Goal: Check status: Check status

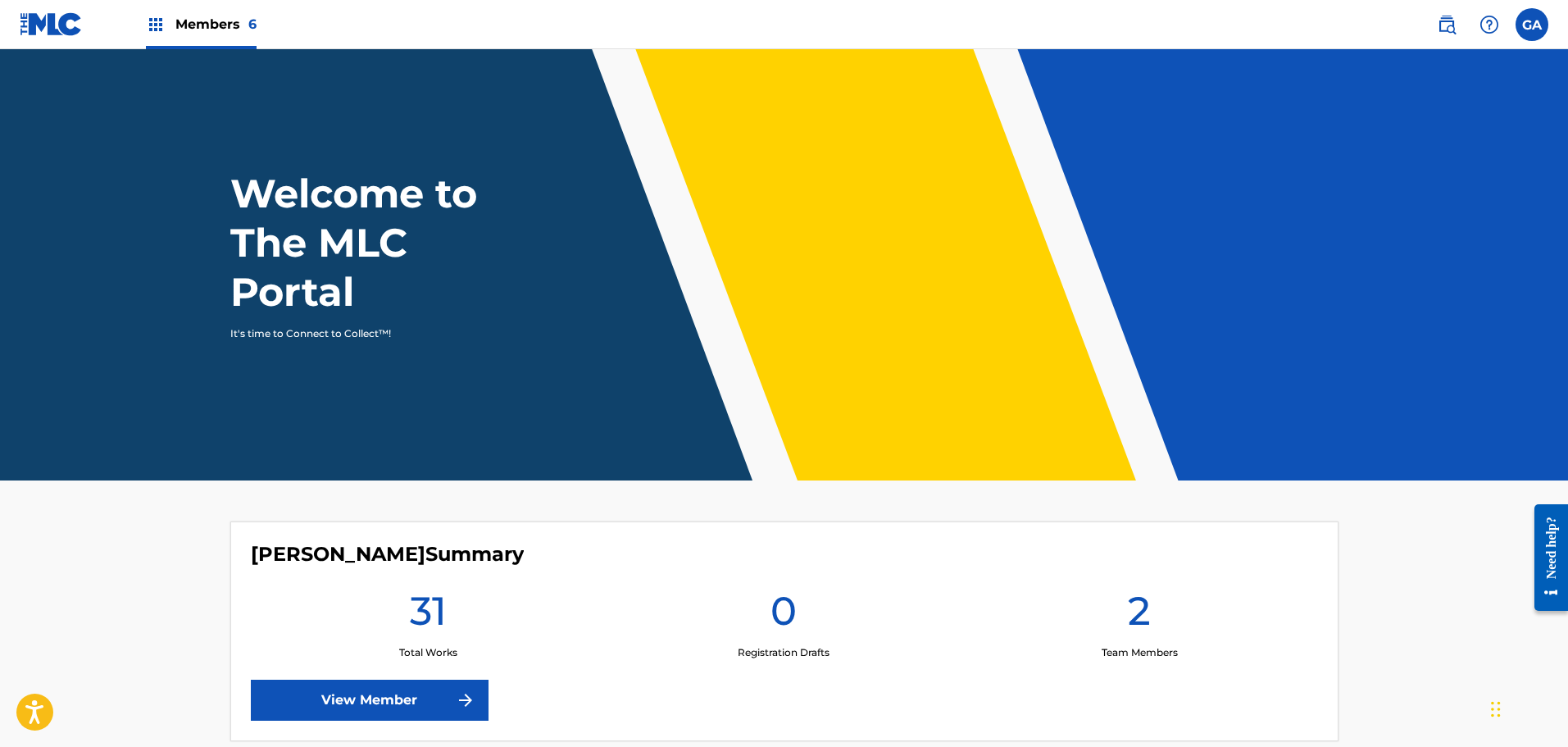
click at [57, 28] on img at bounding box center [51, 24] width 63 height 24
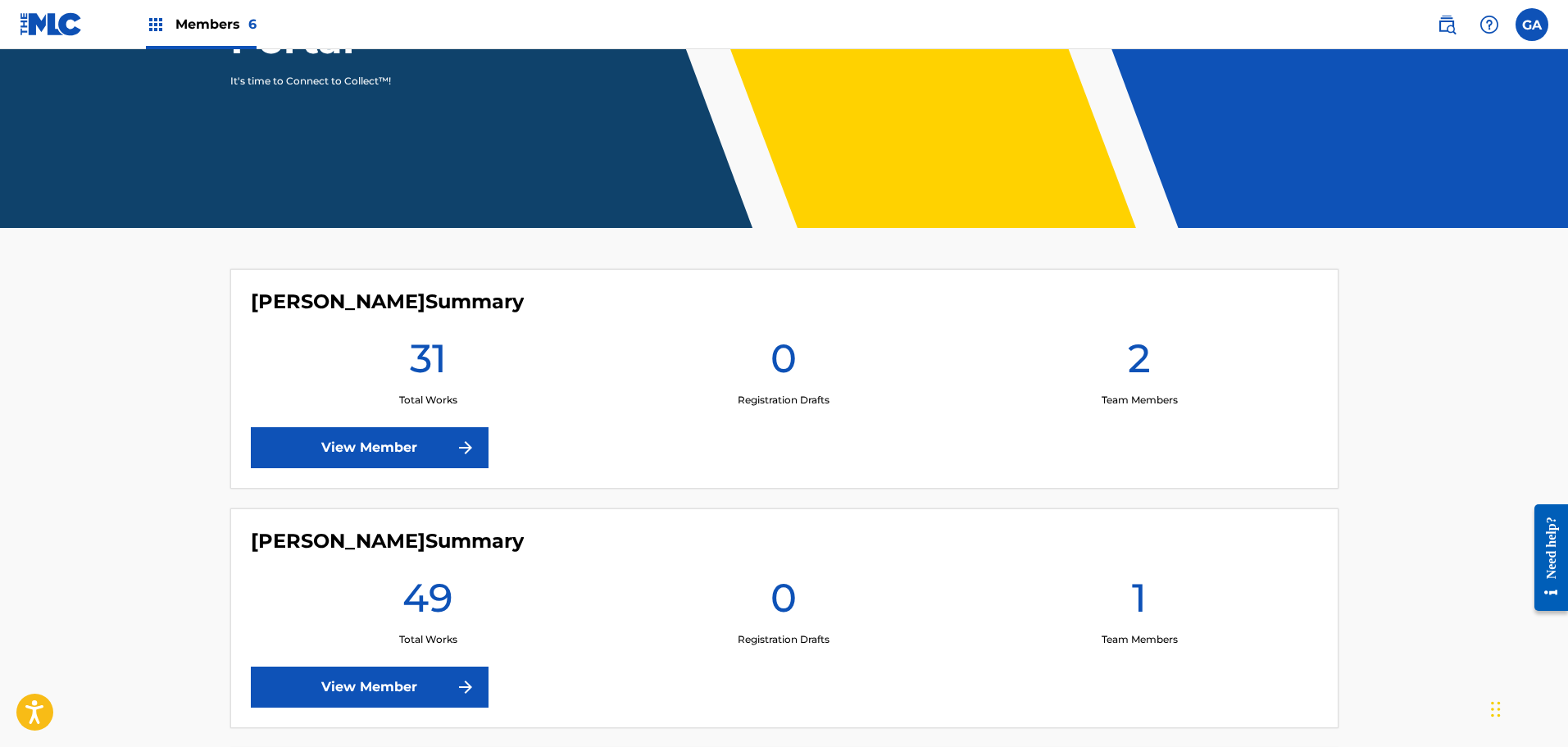
scroll to position [328, 0]
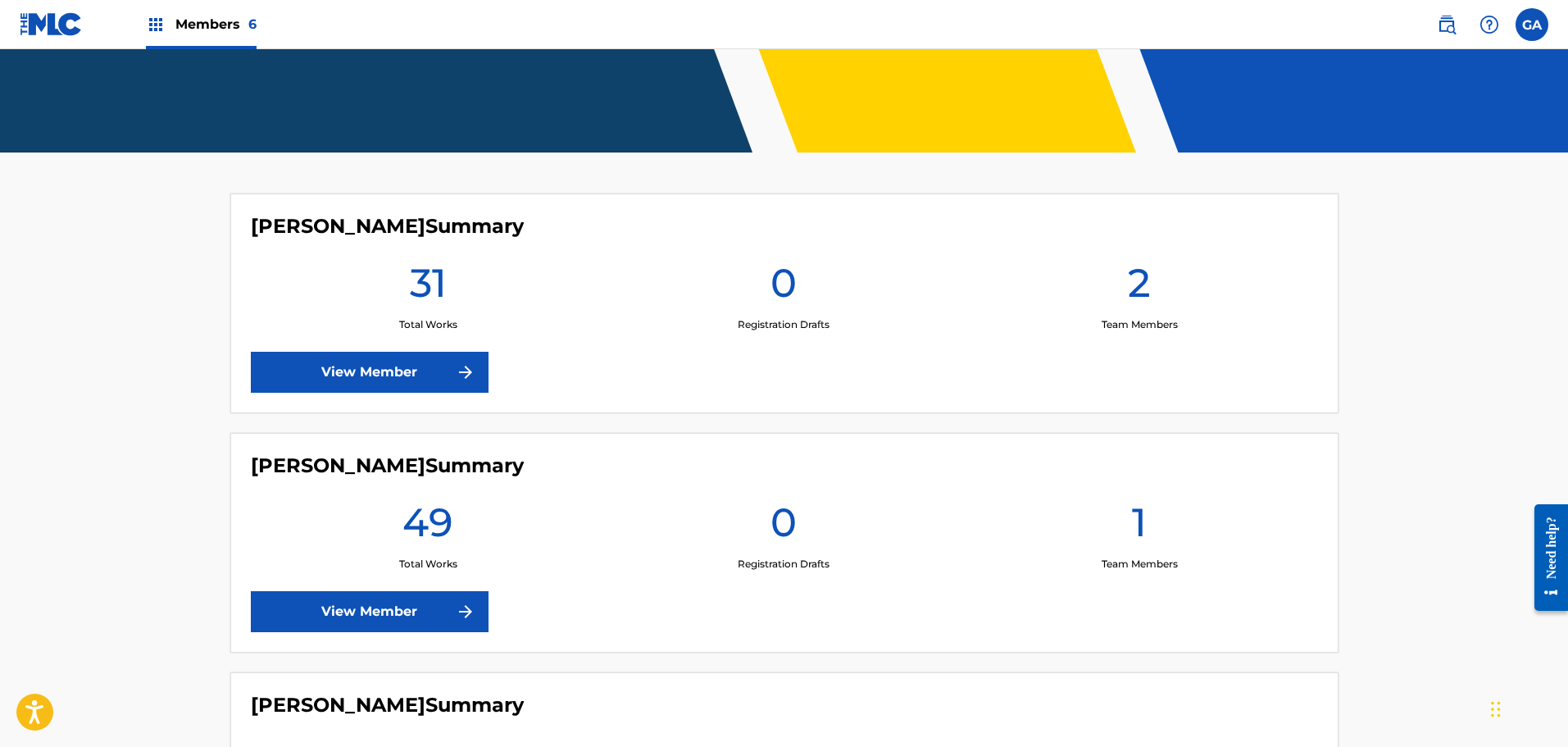
click at [444, 380] on link "View Member" at bounding box center [370, 372] width 237 height 41
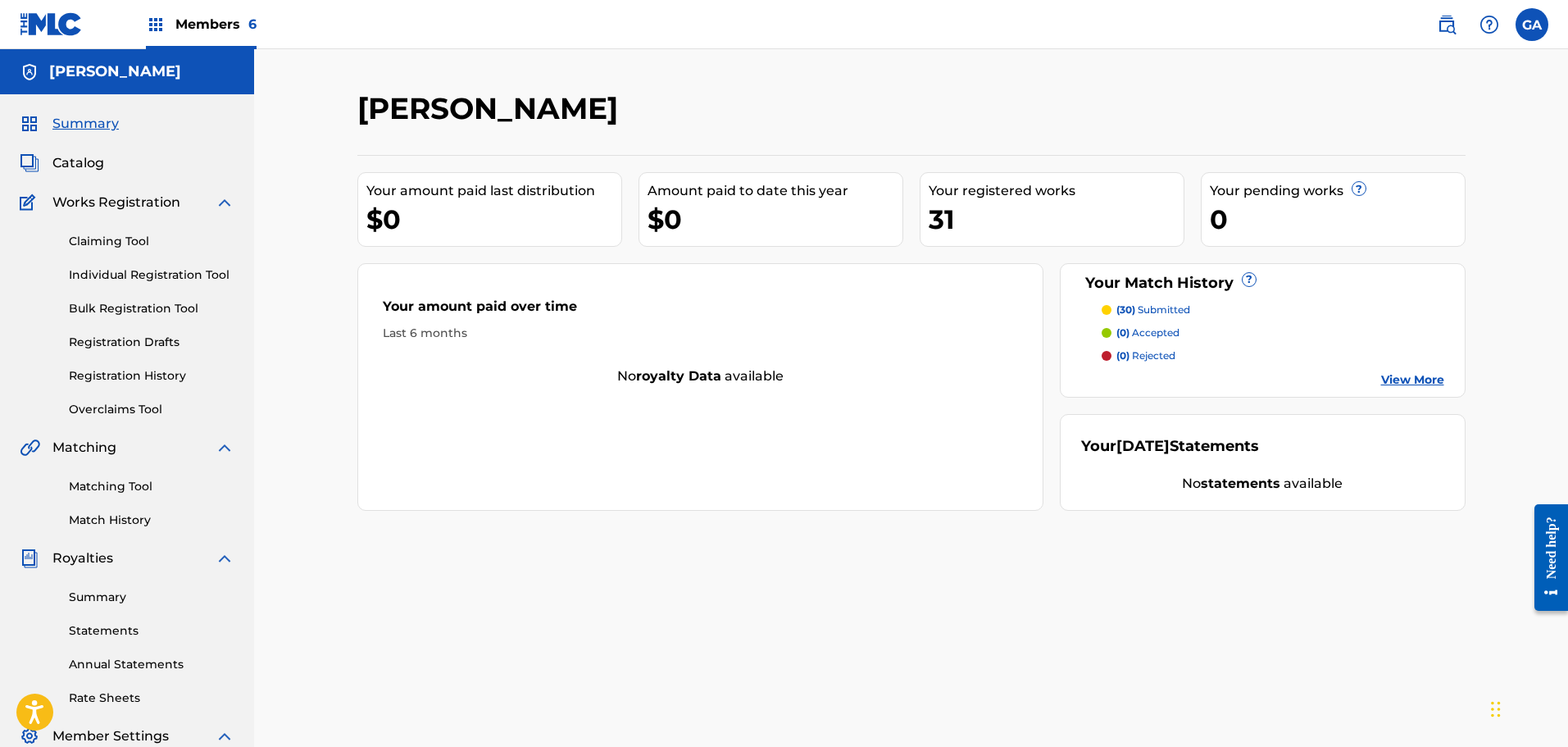
click at [146, 372] on link "Registration History" at bounding box center [152, 375] width 166 height 17
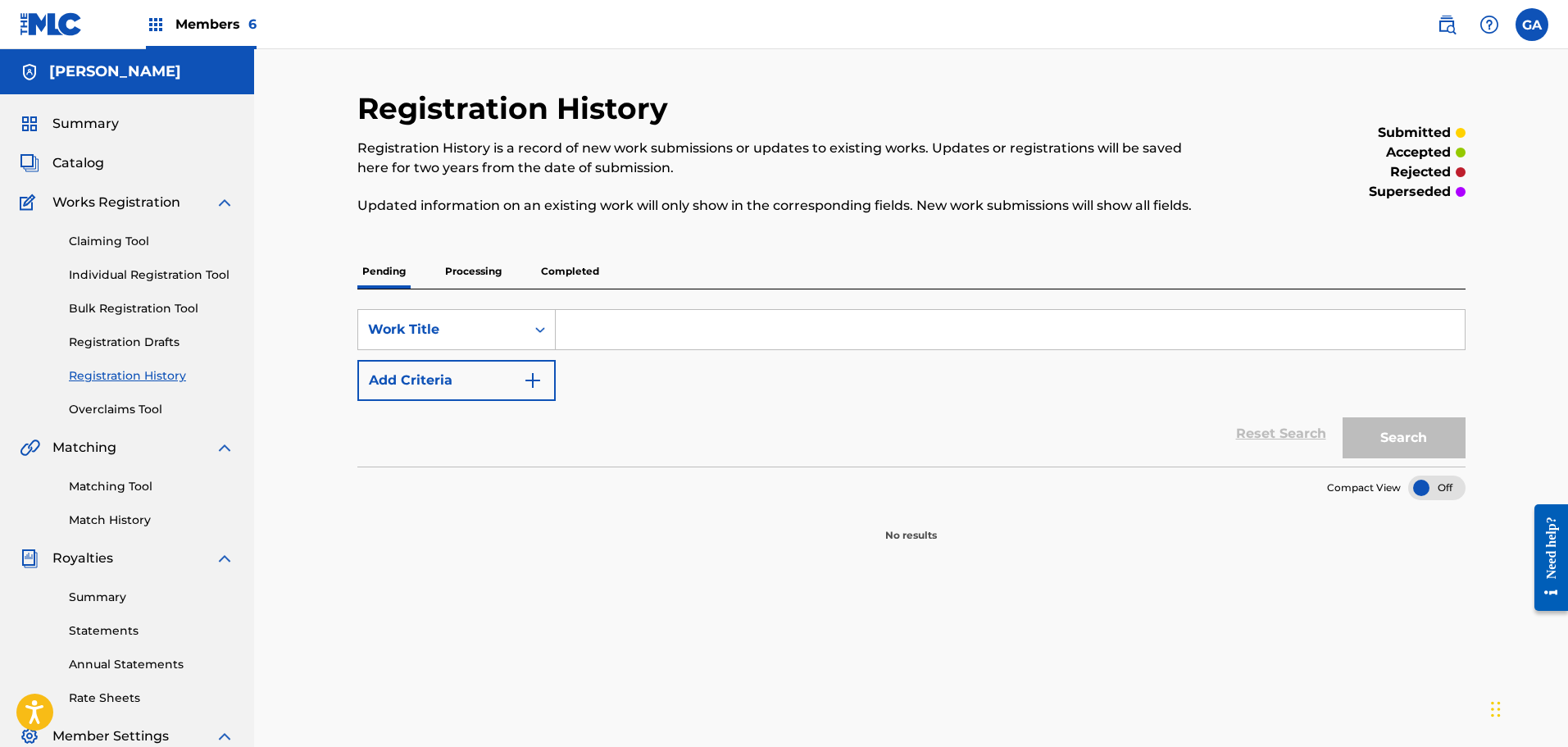
click at [455, 267] on p "Processing" at bounding box center [473, 270] width 66 height 34
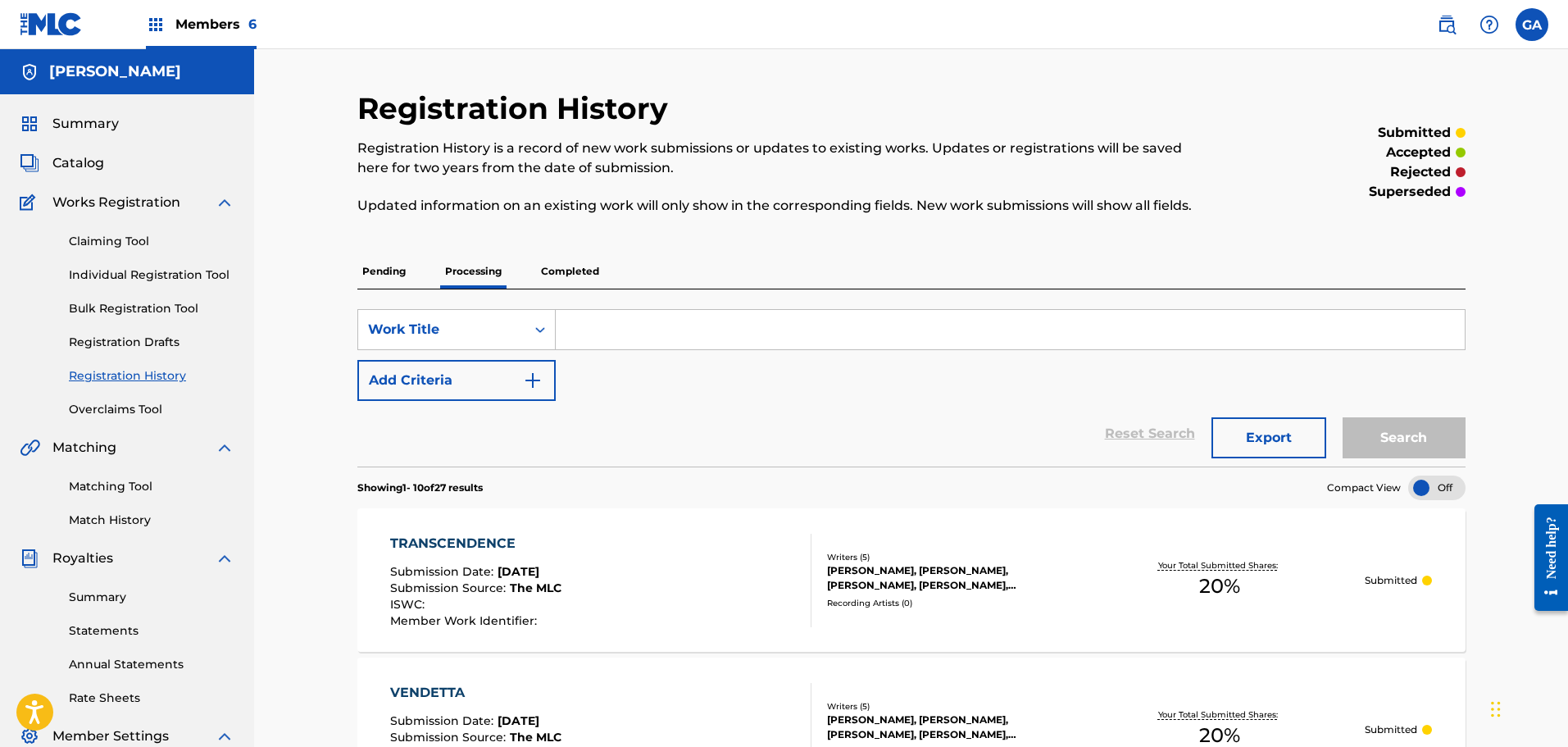
click at [199, 16] on span "Members 6" at bounding box center [216, 24] width 81 height 18
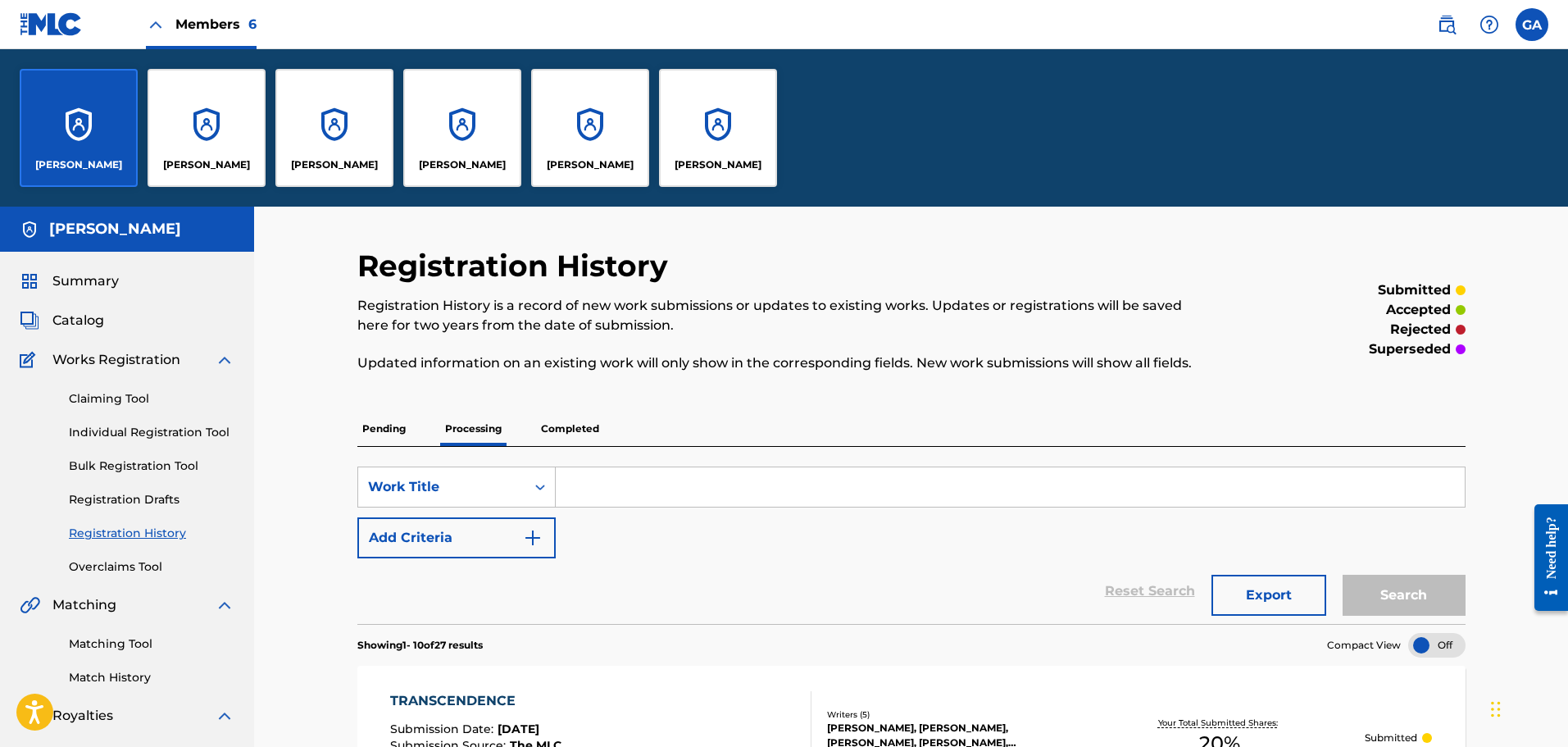
click at [244, 132] on div "[PERSON_NAME]" at bounding box center [206, 128] width 118 height 118
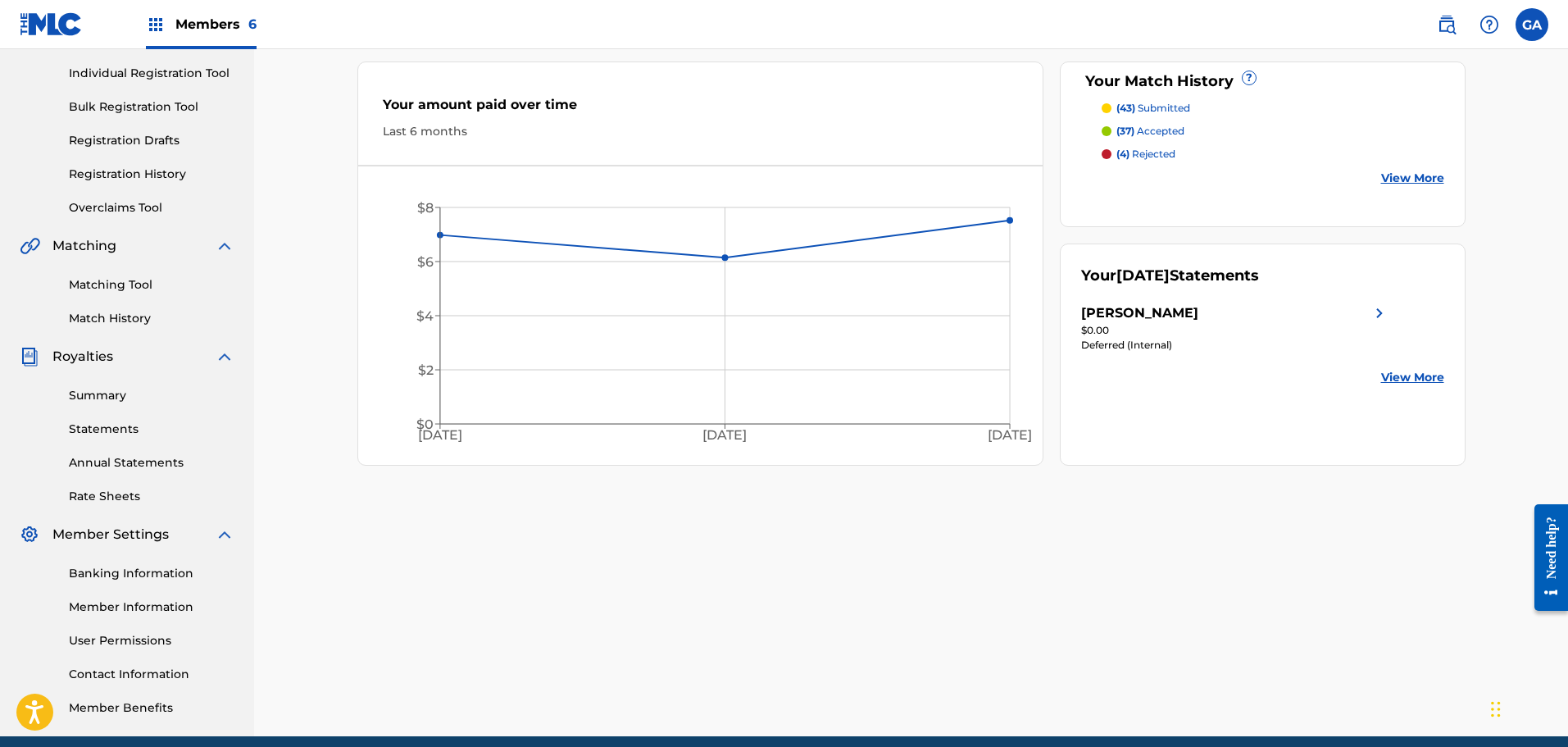
scroll to position [270, 0]
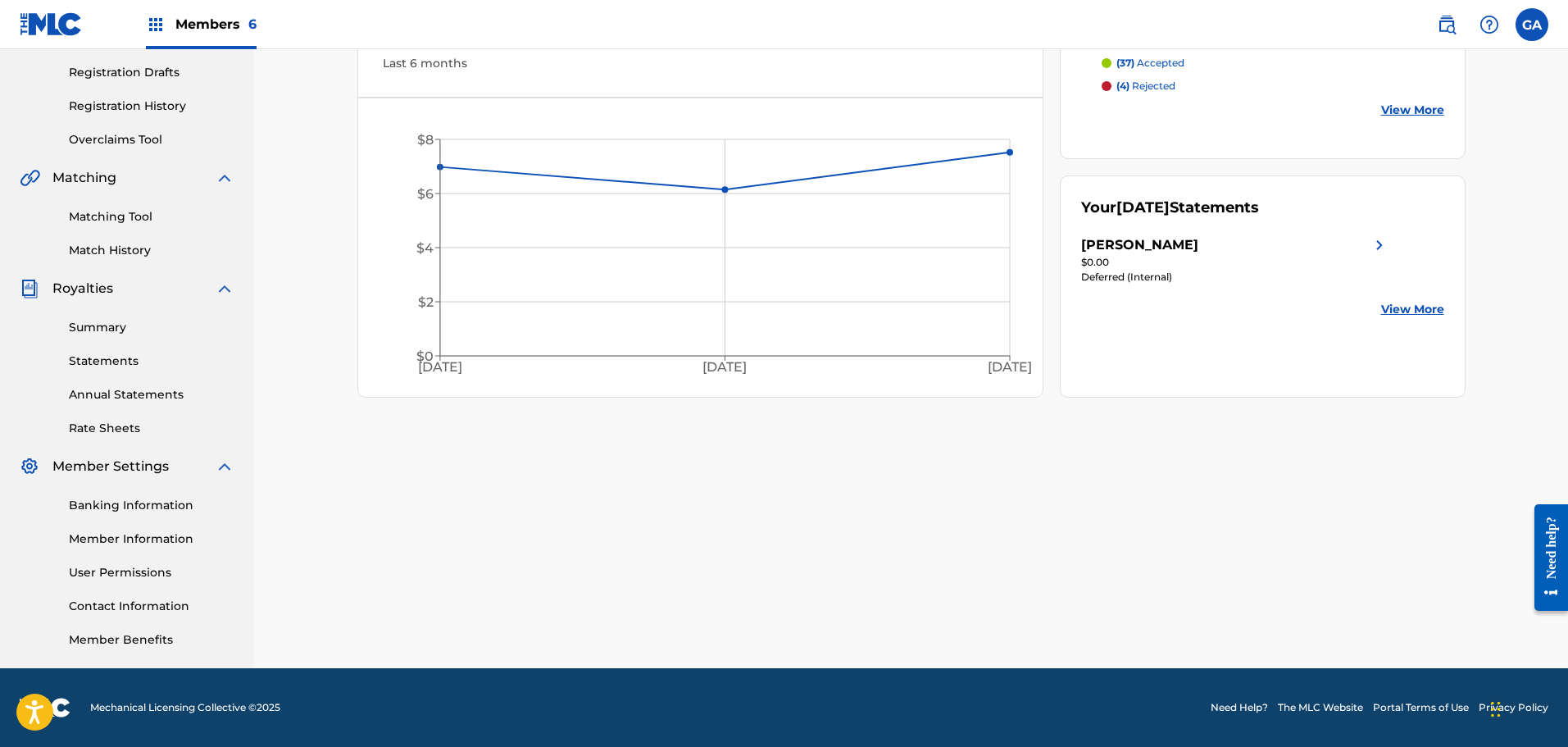
click at [161, 106] on link "Registration History" at bounding box center [152, 106] width 166 height 17
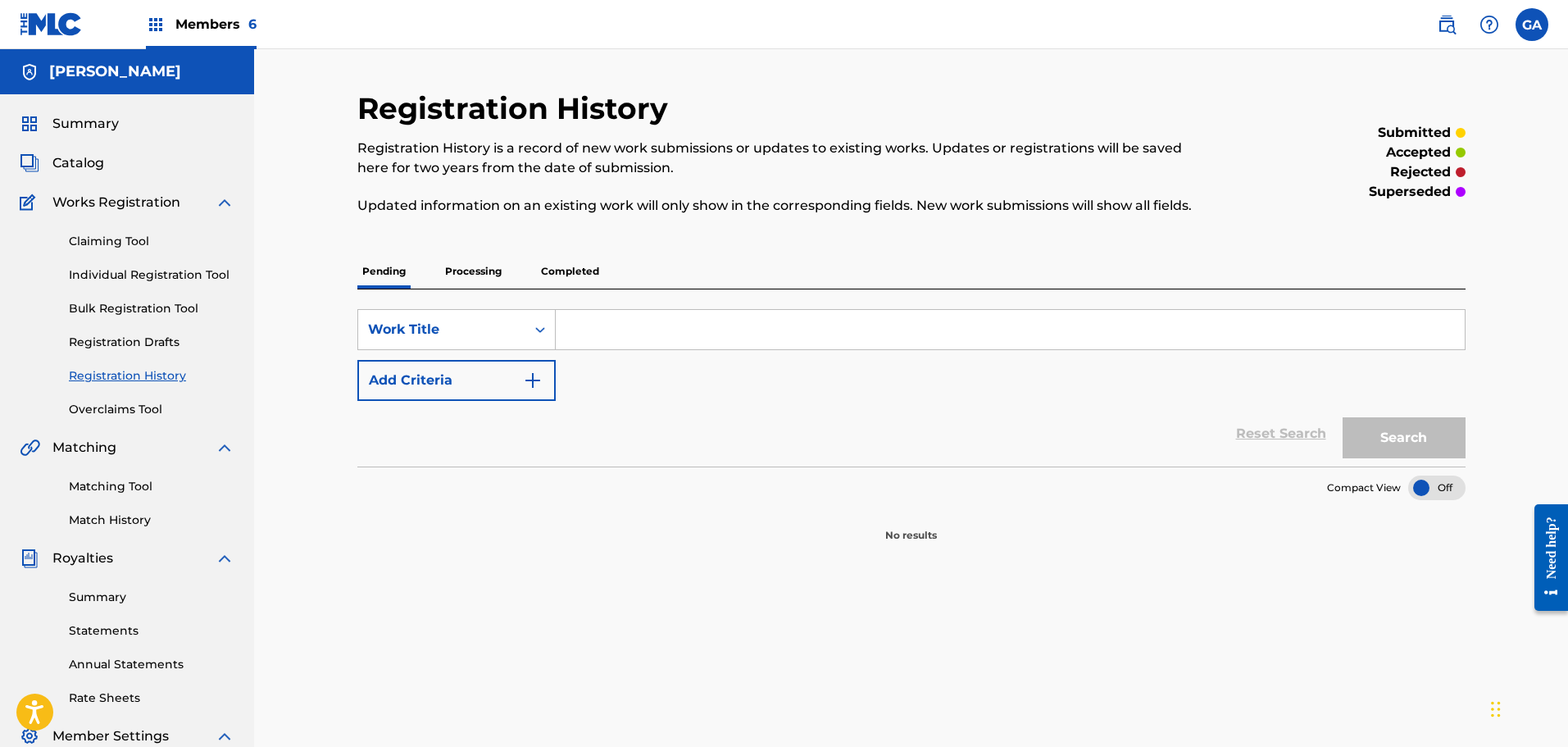
click at [477, 269] on p "Processing" at bounding box center [473, 270] width 66 height 34
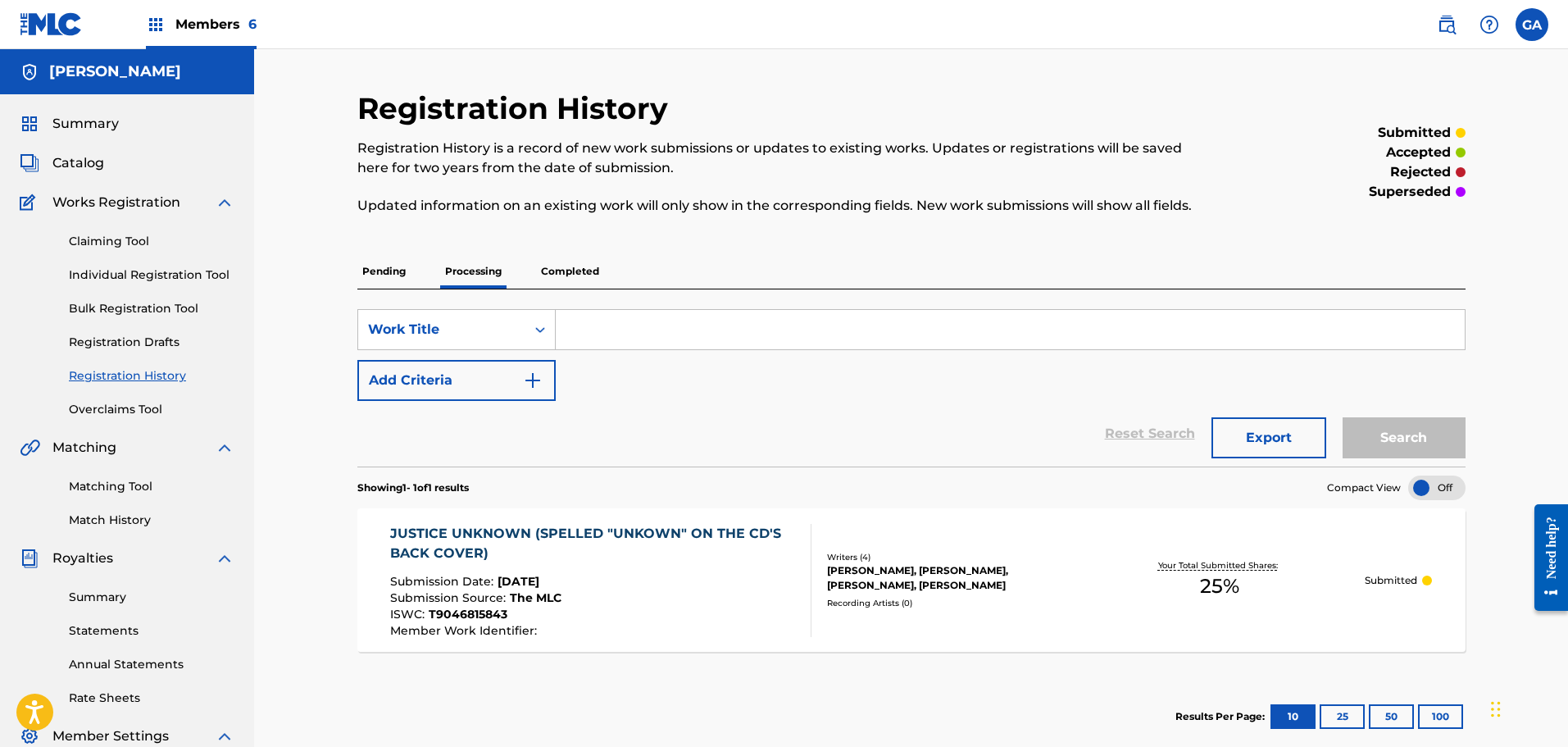
drag, startPoint x: 296, startPoint y: 255, endPoint x: 271, endPoint y: 275, distance: 32.0
drag, startPoint x: 271, startPoint y: 275, endPoint x: 801, endPoint y: 259, distance: 530.2
click at [801, 259] on div "Pending Processing Completed" at bounding box center [911, 270] width 1108 height 34
click at [160, 27] on img at bounding box center [156, 24] width 19 height 19
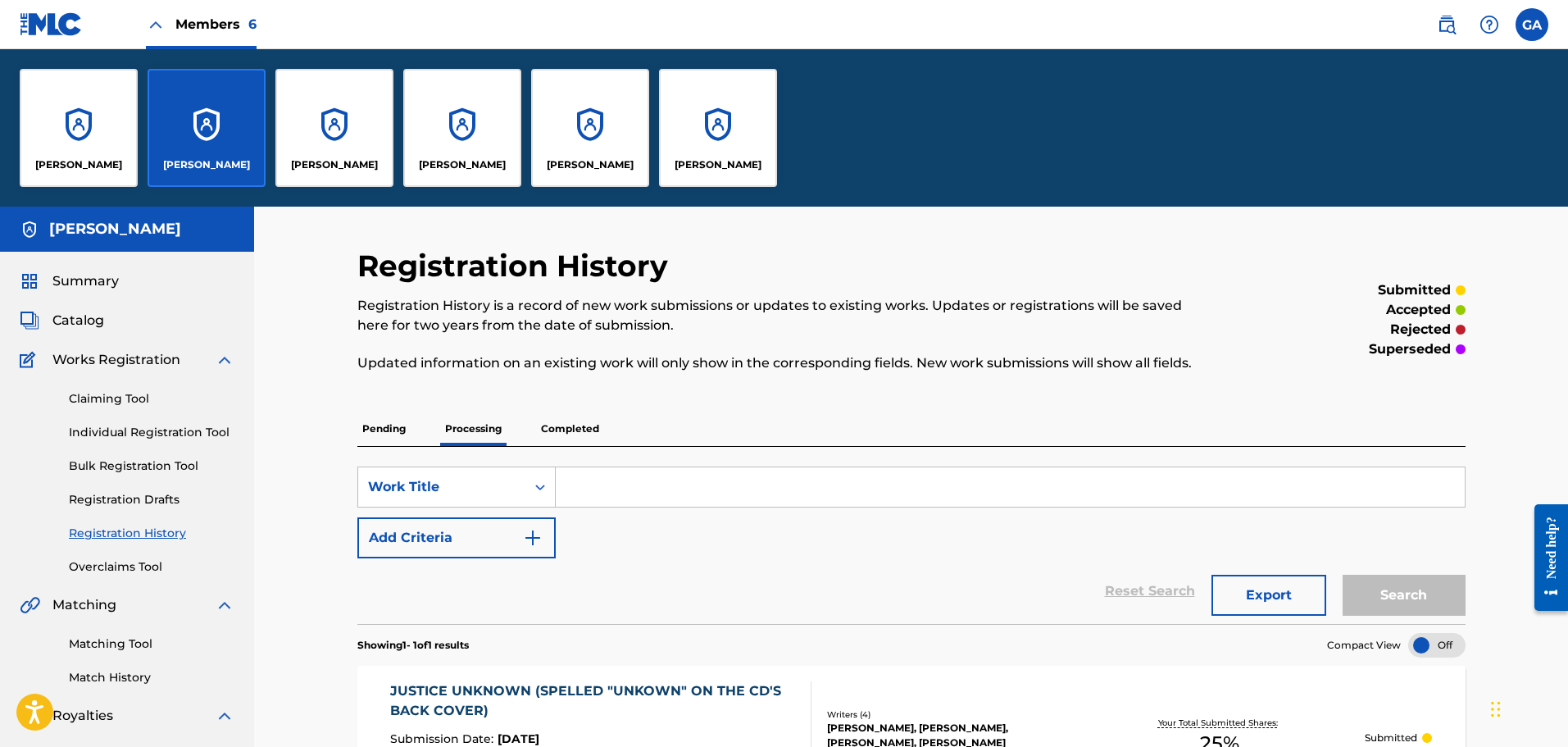
click at [504, 146] on div "[PERSON_NAME]" at bounding box center [462, 128] width 118 height 118
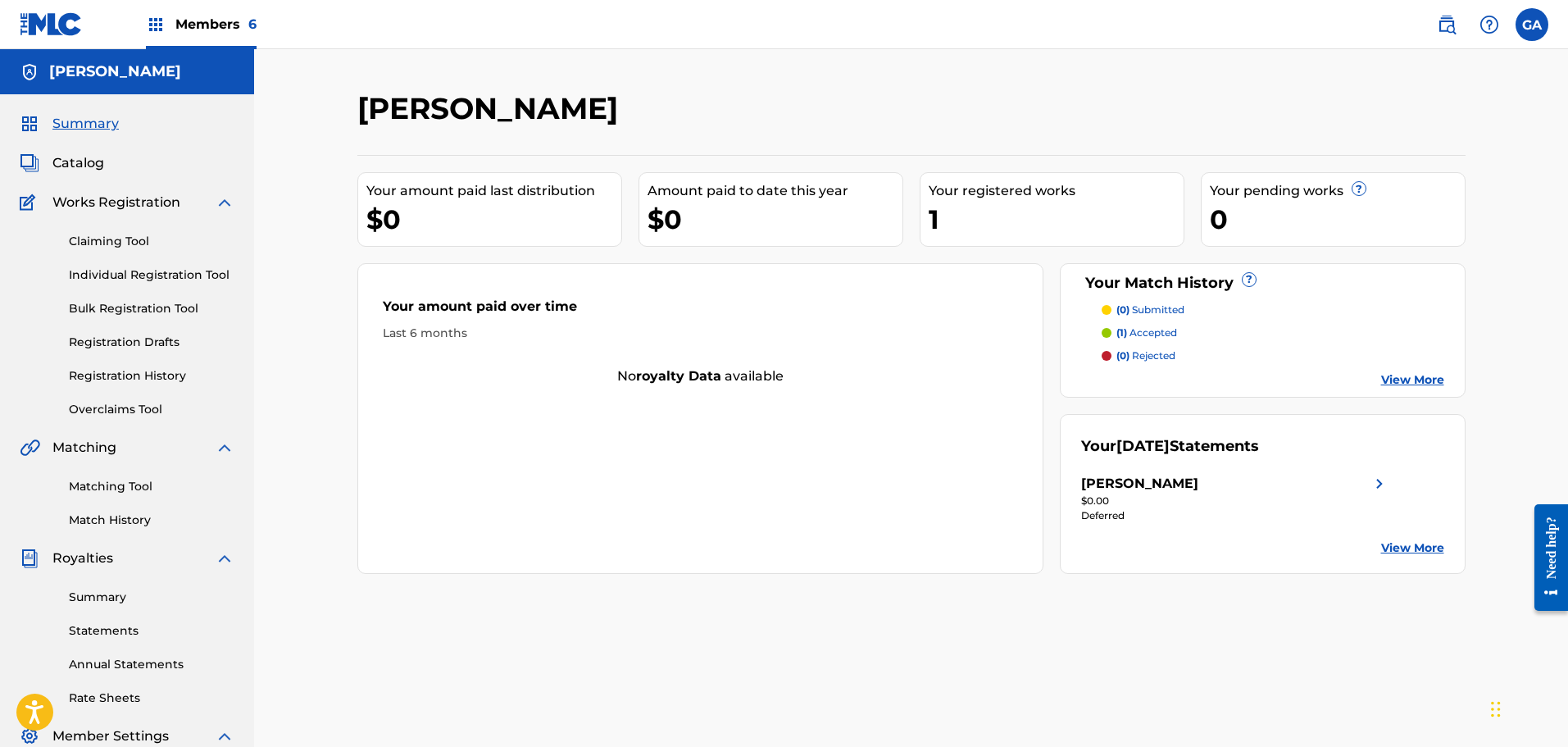
click at [154, 376] on link "Registration History" at bounding box center [152, 375] width 166 height 17
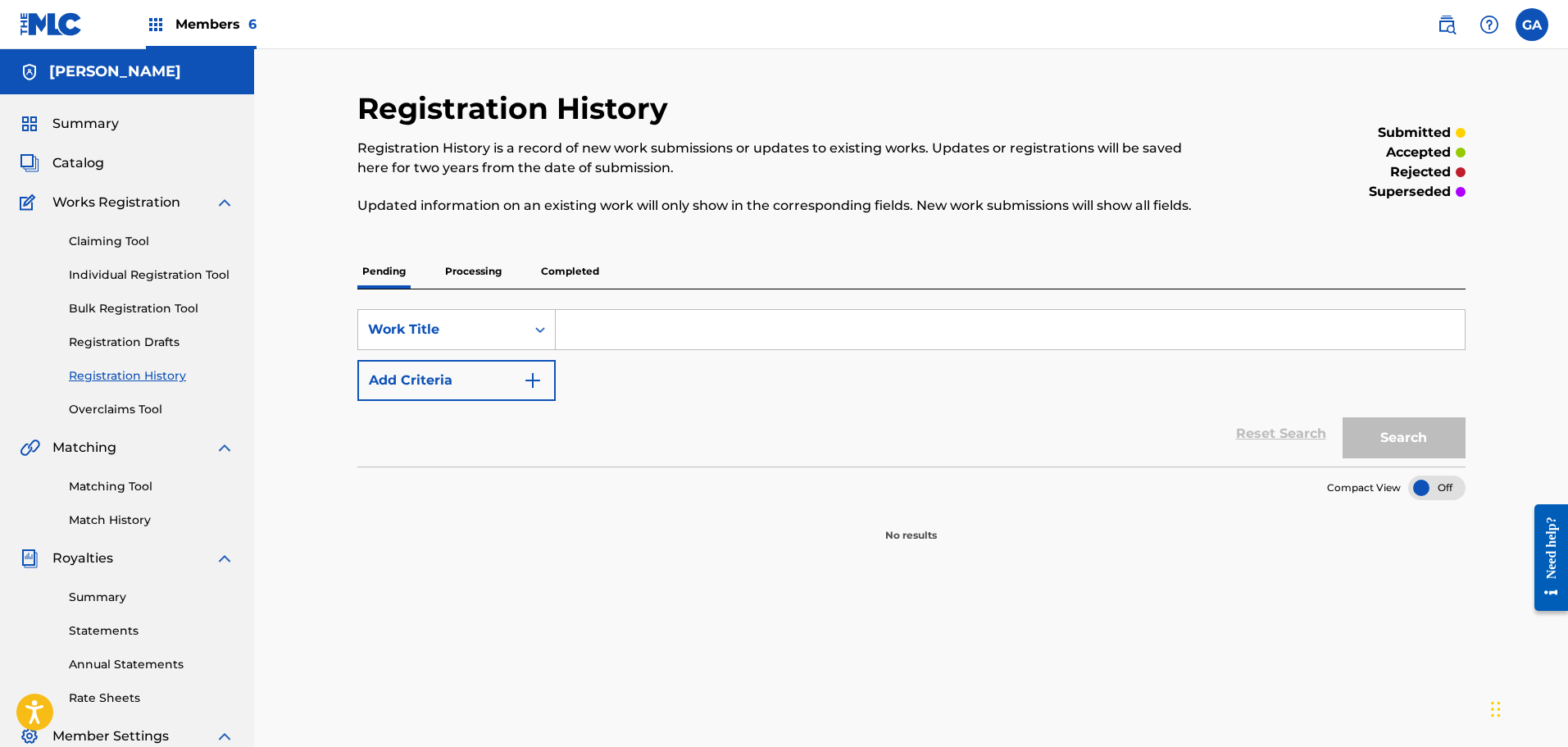
click at [459, 267] on p "Processing" at bounding box center [473, 270] width 66 height 34
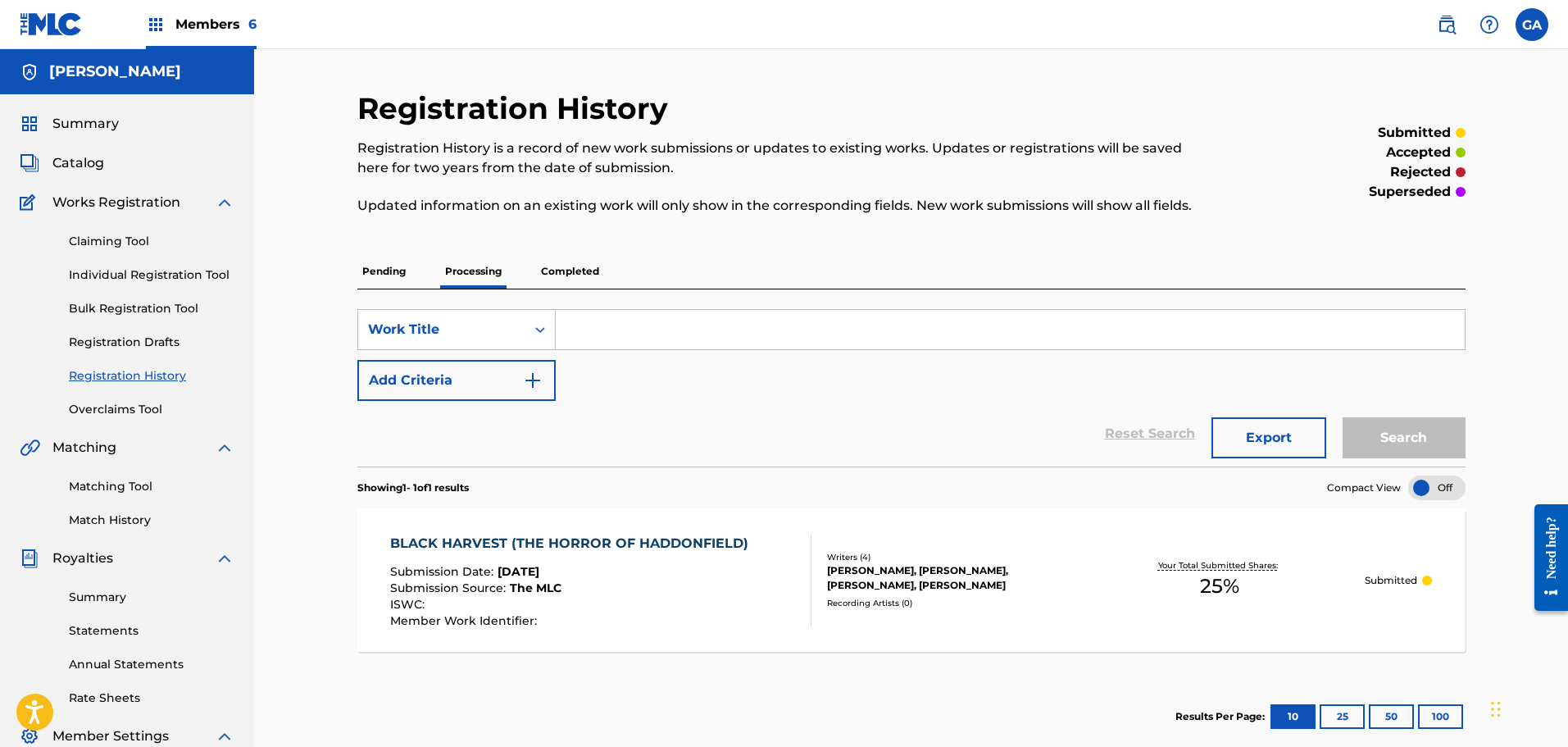
click at [755, 532] on div "BLACK HARVEST (THE HORROR OF HADDONFIELD) Submission Date : [DATE] Submission S…" at bounding box center [911, 580] width 1108 height 144
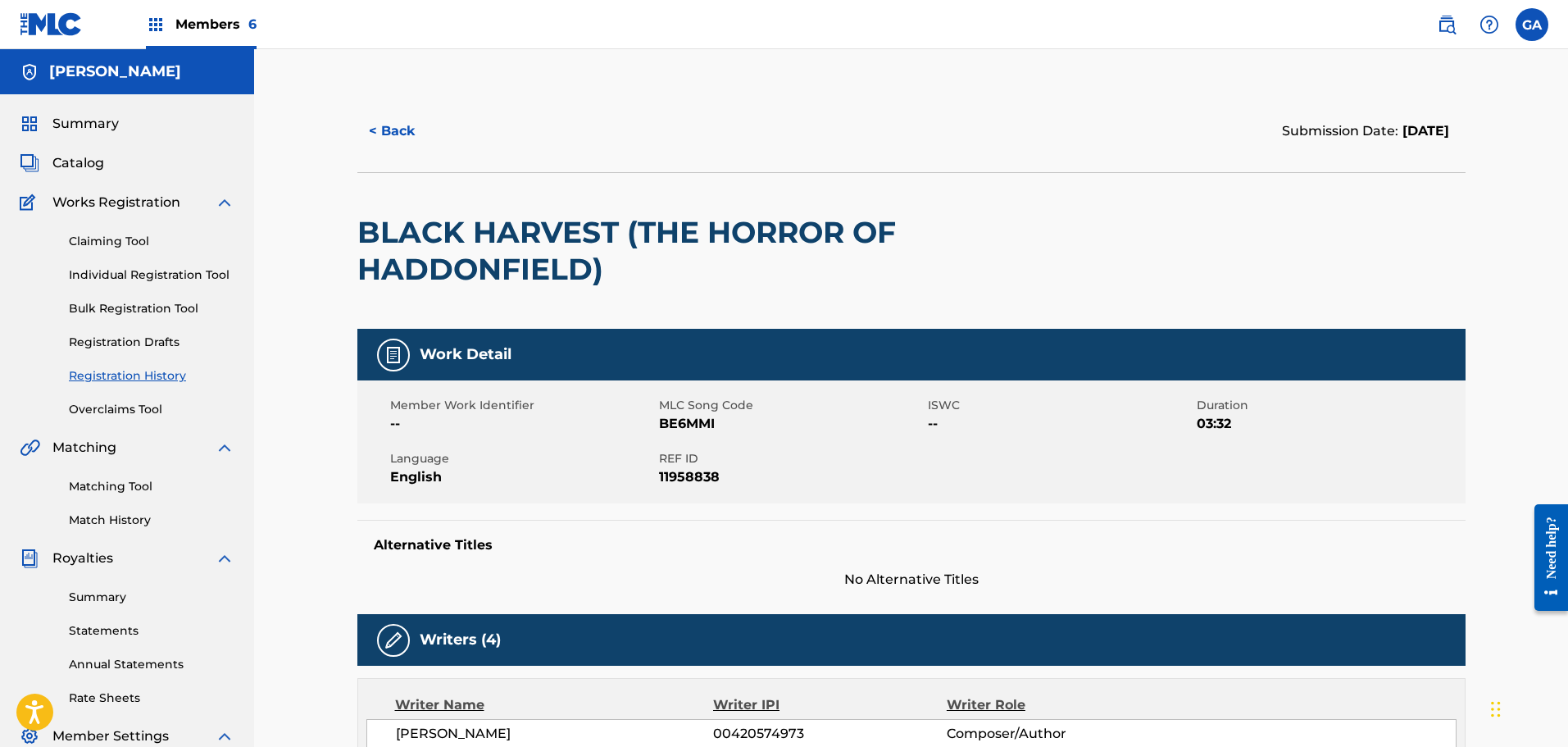
click at [229, 13] on div "Members 6" at bounding box center [202, 24] width 110 height 49
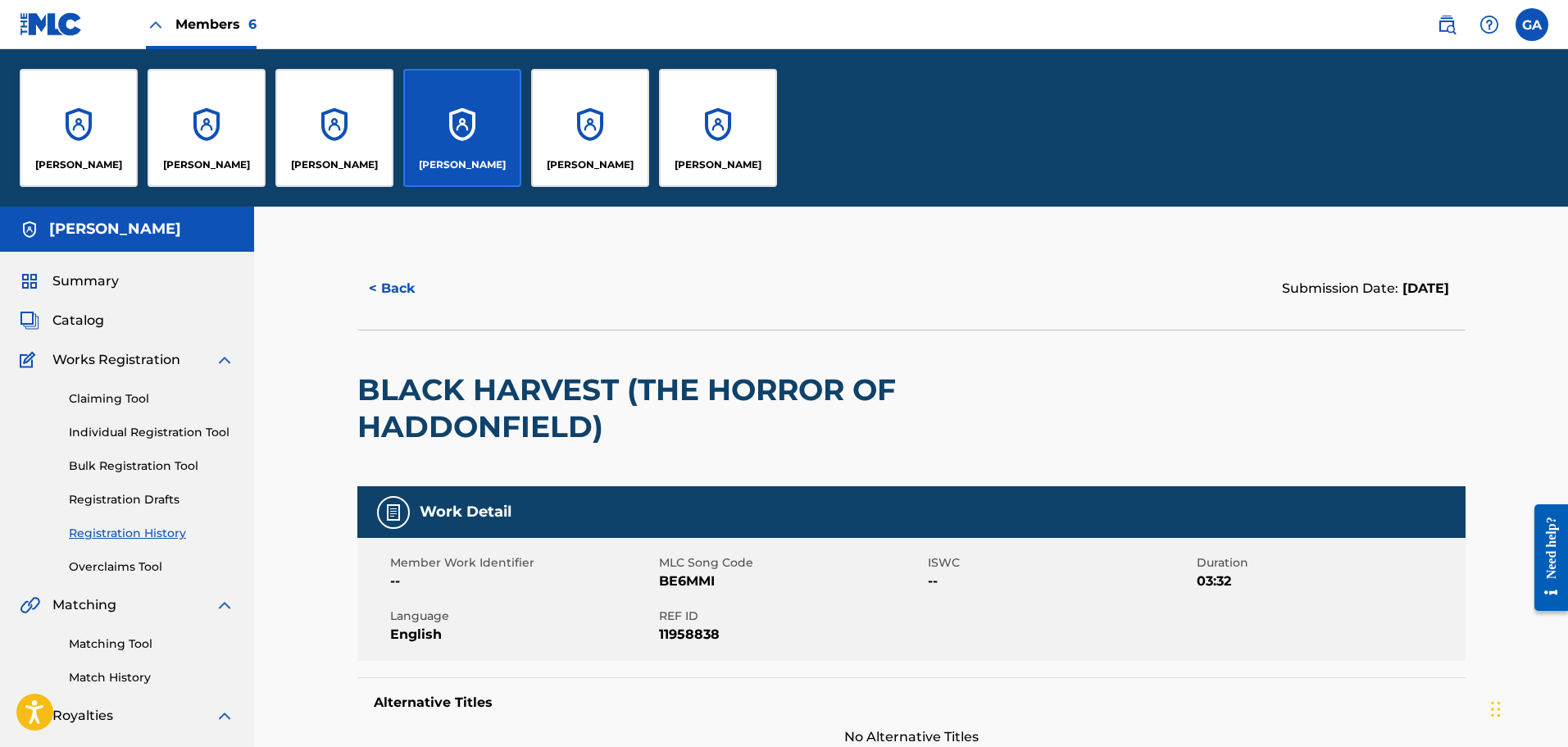
click at [596, 134] on div "[PERSON_NAME]" at bounding box center [590, 128] width 118 height 118
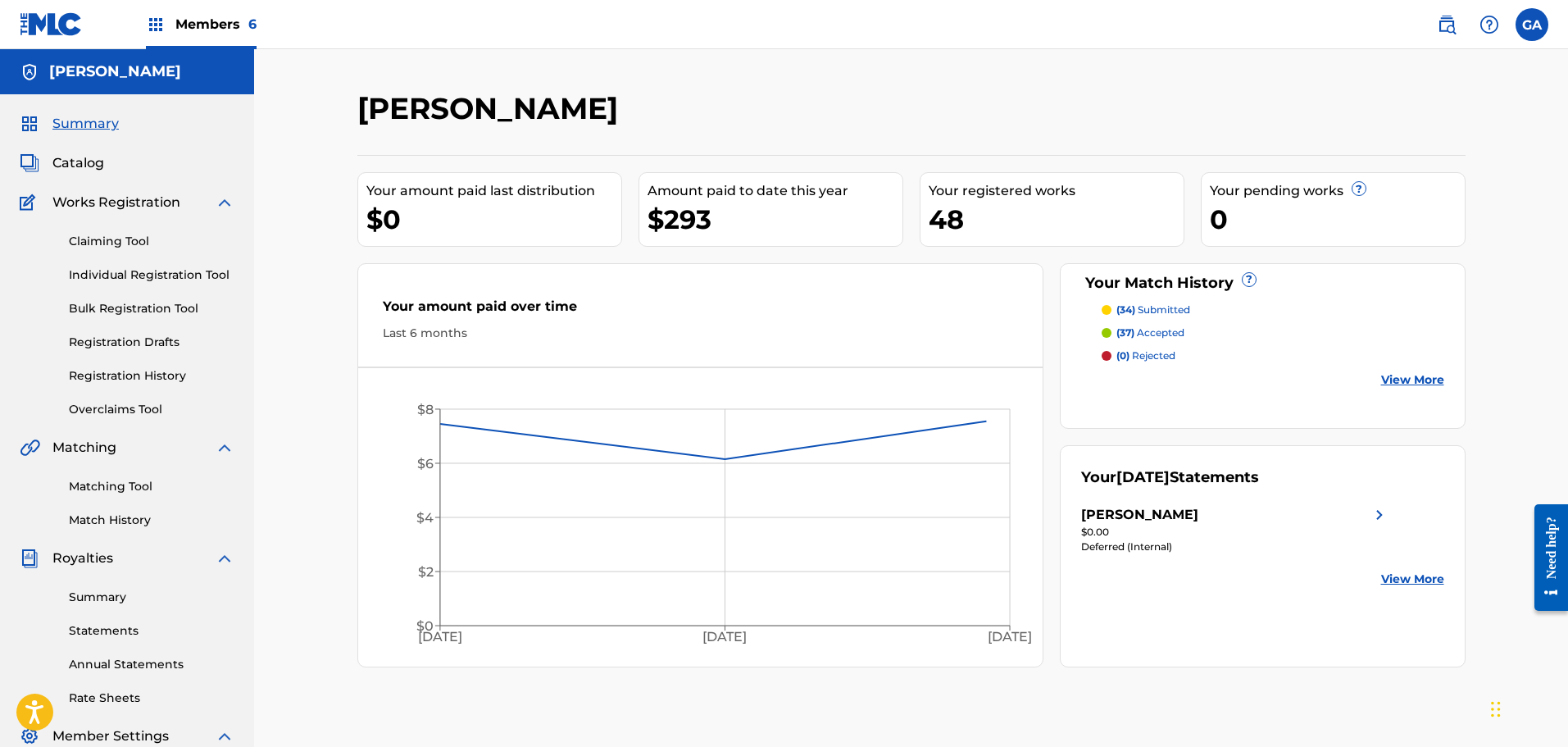
click at [131, 374] on link "Registration History" at bounding box center [152, 375] width 166 height 17
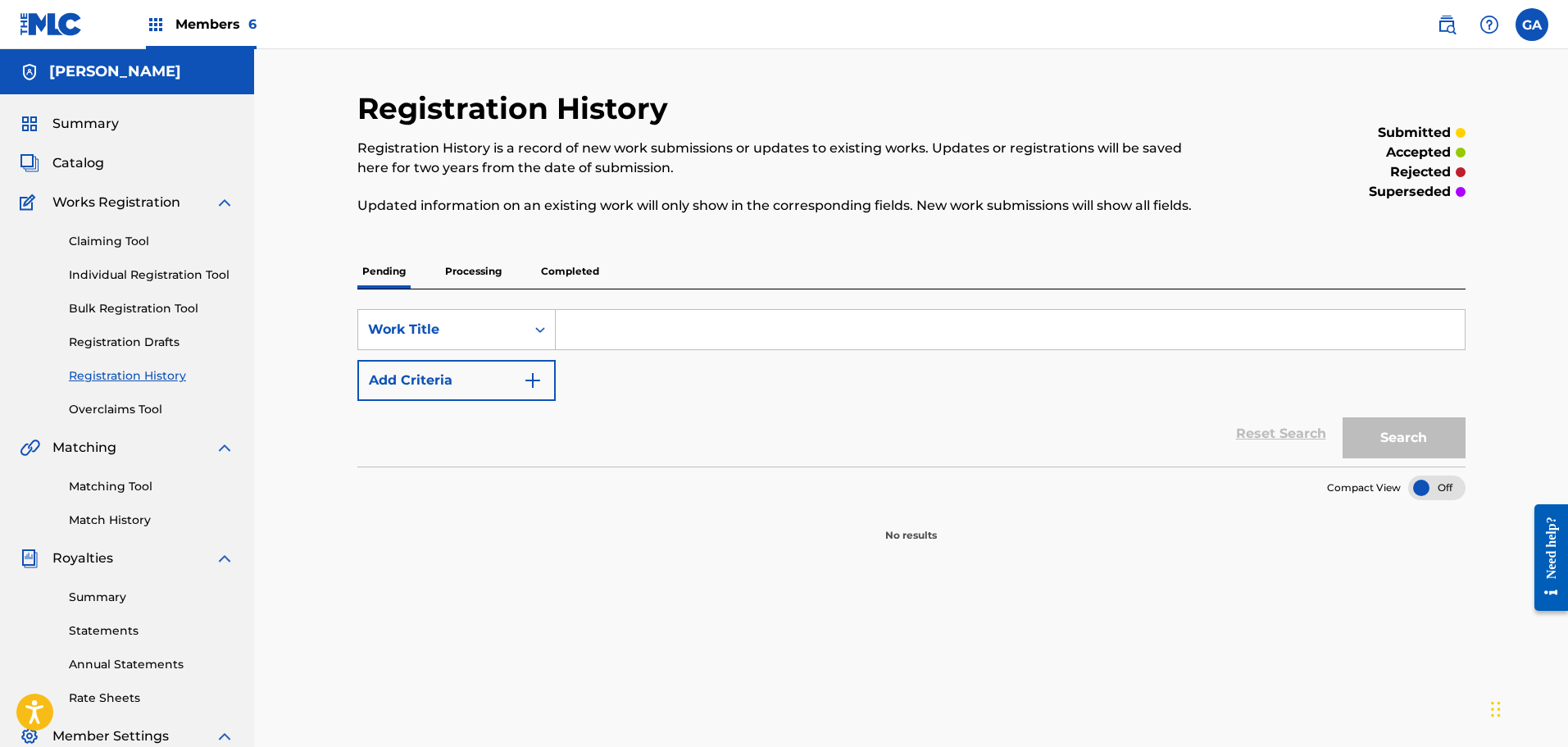
click at [455, 260] on p "Processing" at bounding box center [473, 270] width 66 height 34
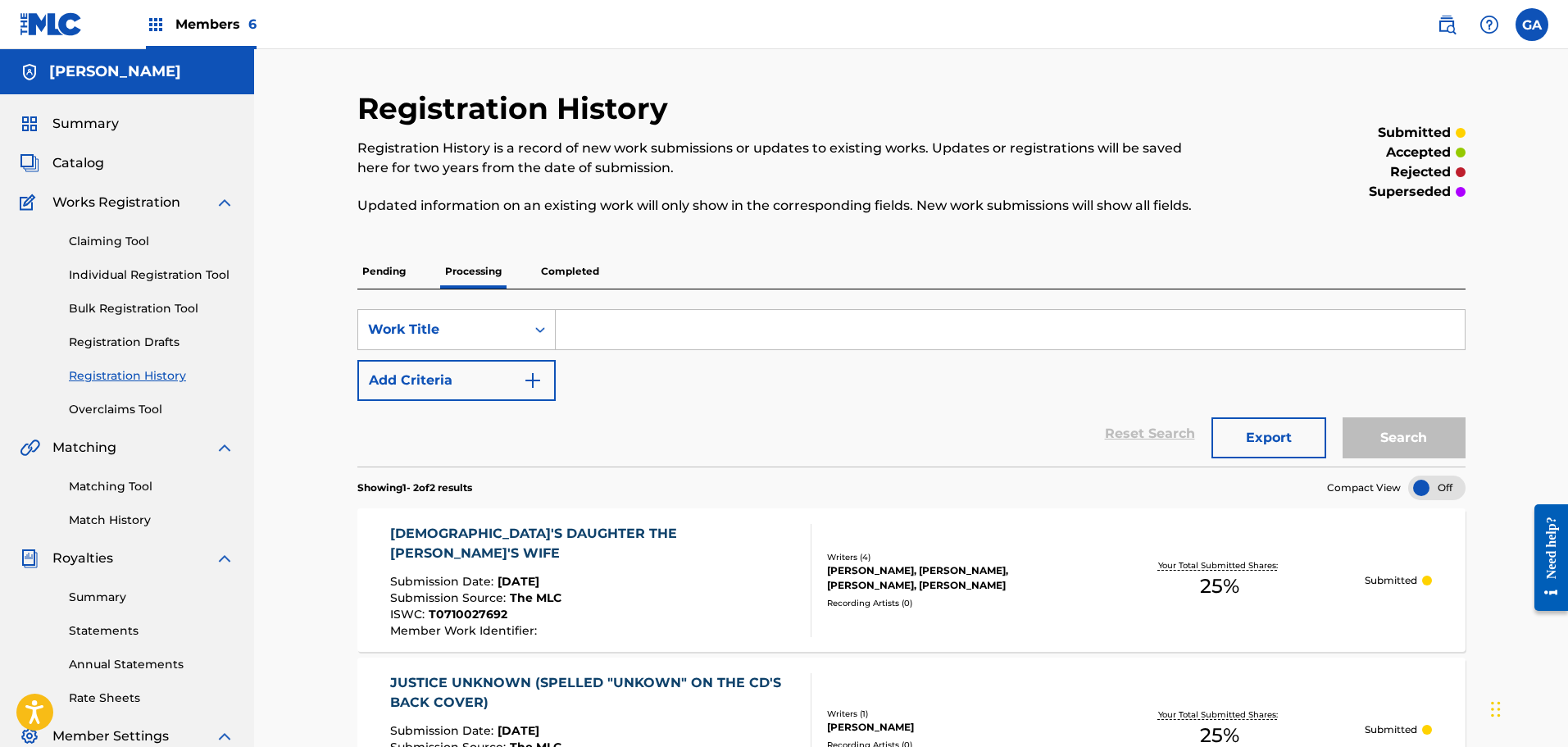
click at [214, 28] on span "Members 6" at bounding box center [216, 24] width 81 height 18
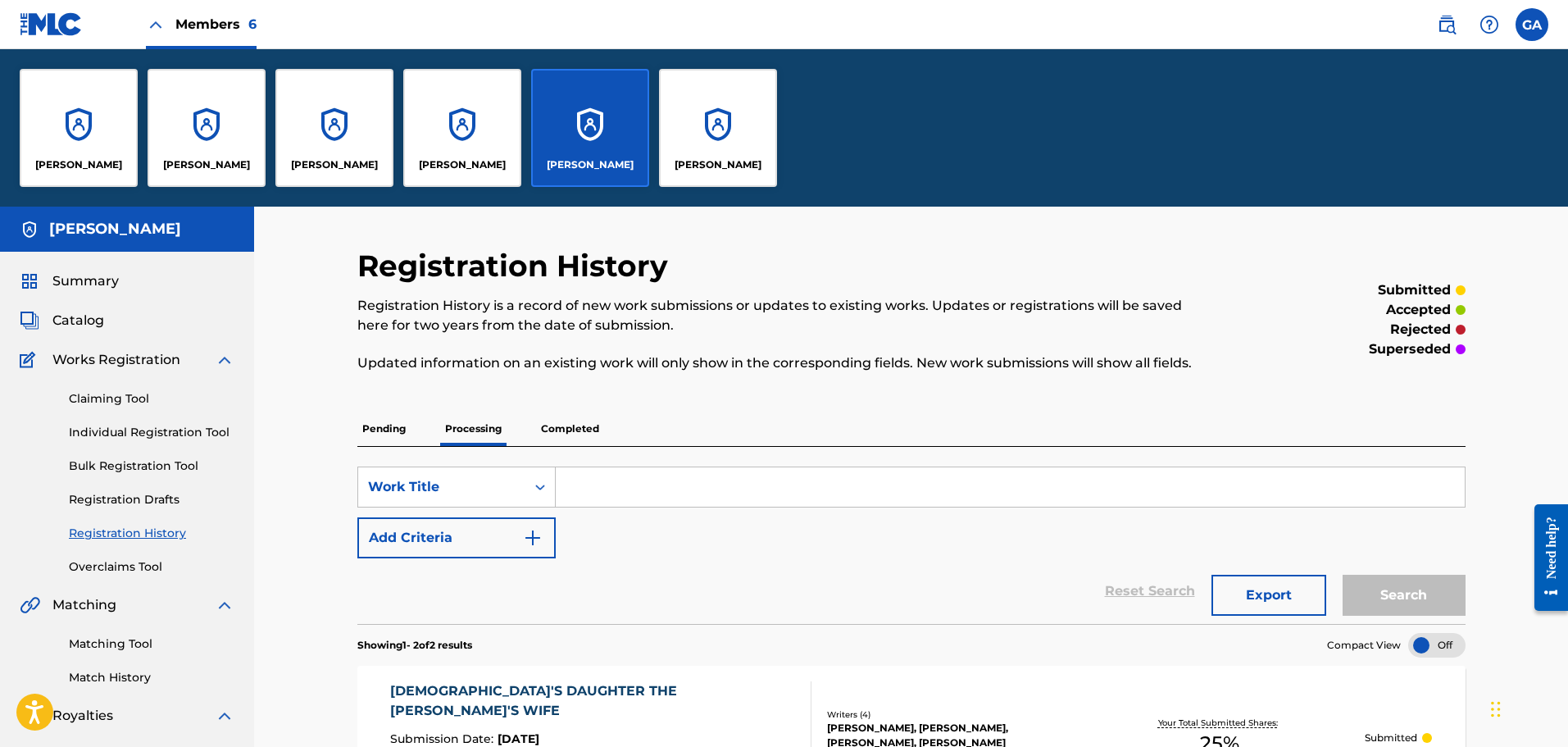
click at [732, 137] on div "[PERSON_NAME]" at bounding box center [718, 128] width 118 height 118
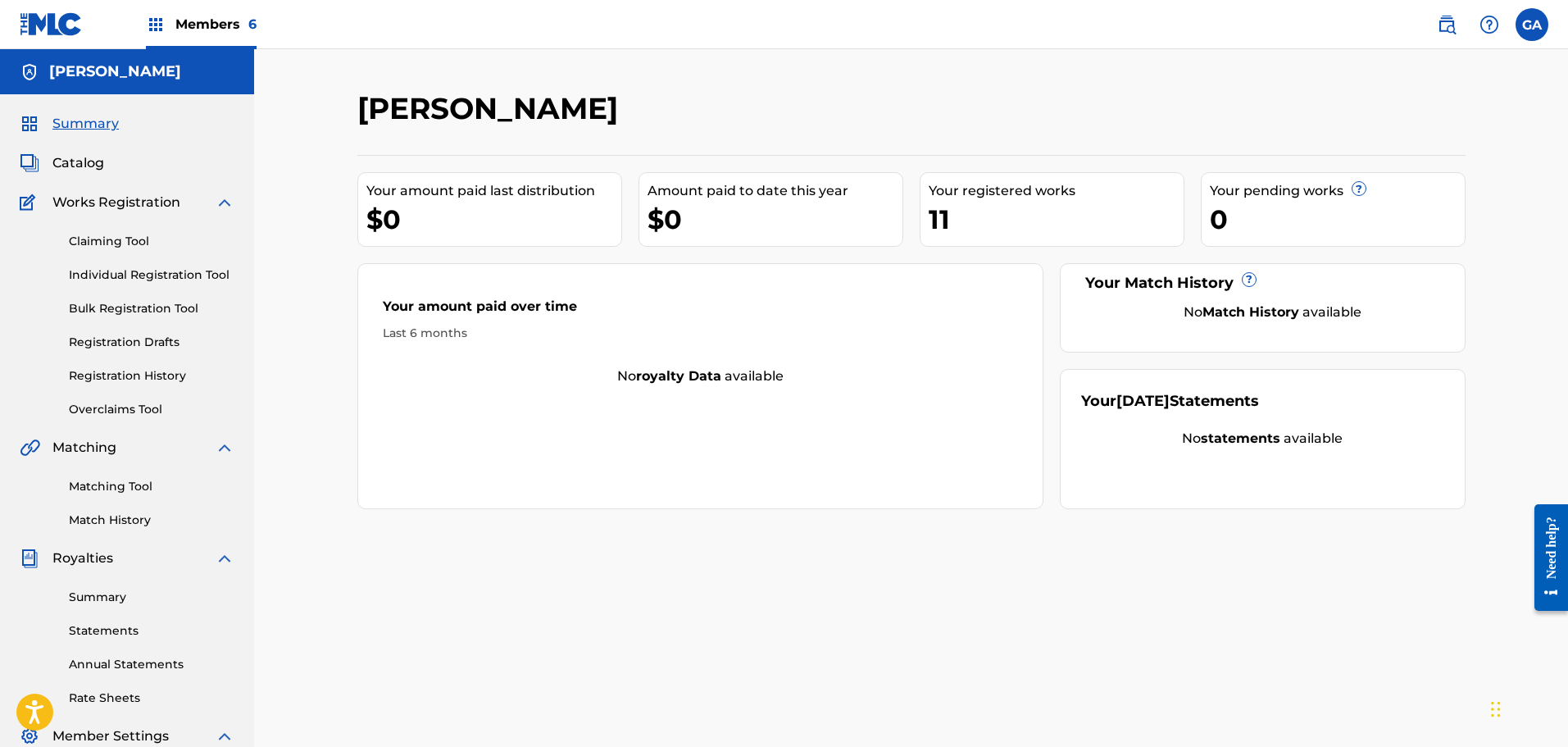
click at [130, 373] on link "Registration History" at bounding box center [152, 375] width 166 height 17
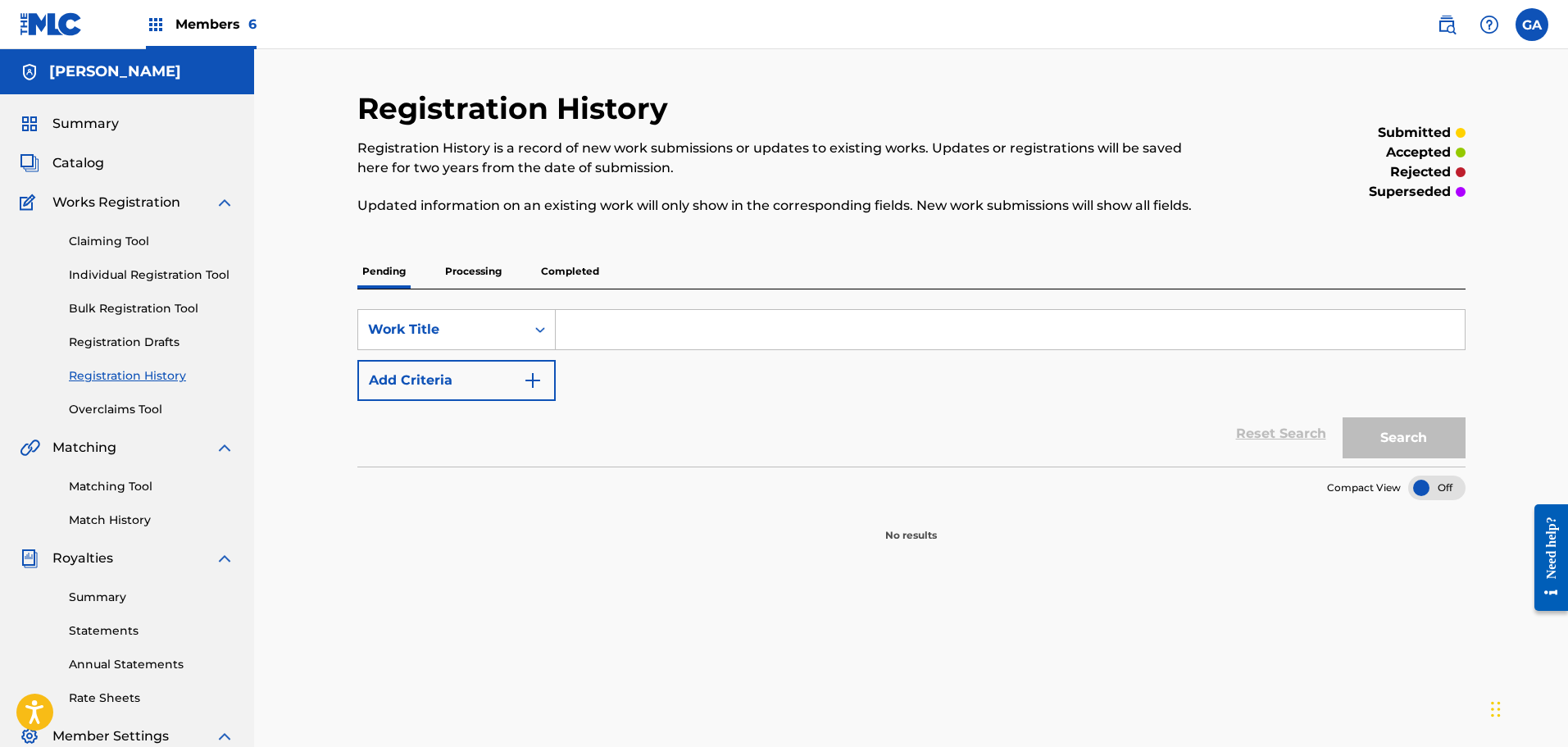
click at [458, 271] on p "Processing" at bounding box center [473, 270] width 66 height 34
click at [558, 281] on p "Completed" at bounding box center [571, 270] width 68 height 34
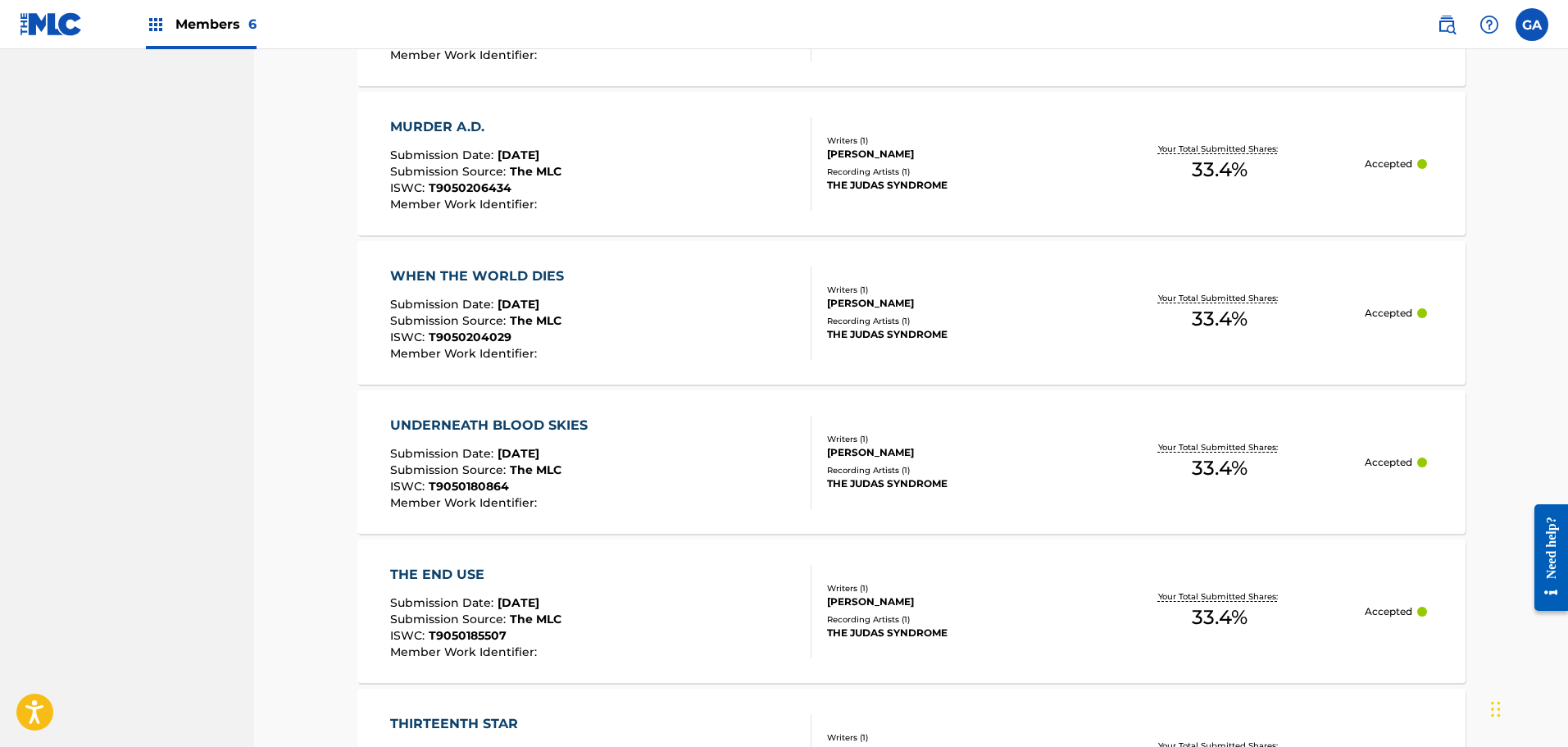
scroll to position [930, 0]
drag, startPoint x: 262, startPoint y: 566, endPoint x: 233, endPoint y: 606, distance: 49.4
drag, startPoint x: 233, startPoint y: 606, endPoint x: 212, endPoint y: 625, distance: 28.3
